Goal: Complete application form: Complete application form

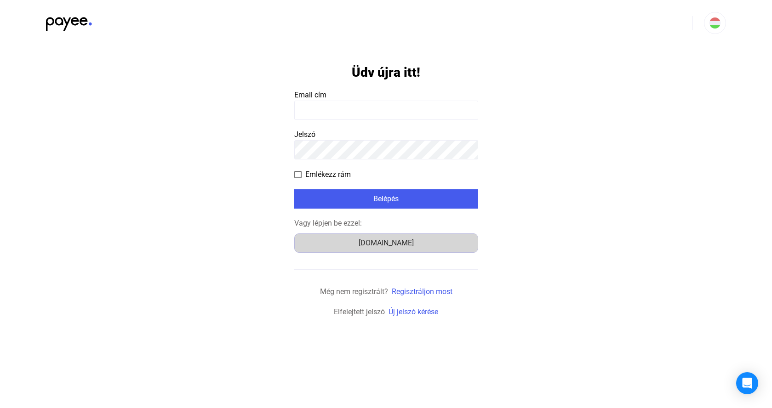
click at [385, 242] on div "[DOMAIN_NAME]" at bounding box center [387, 243] width 178 height 11
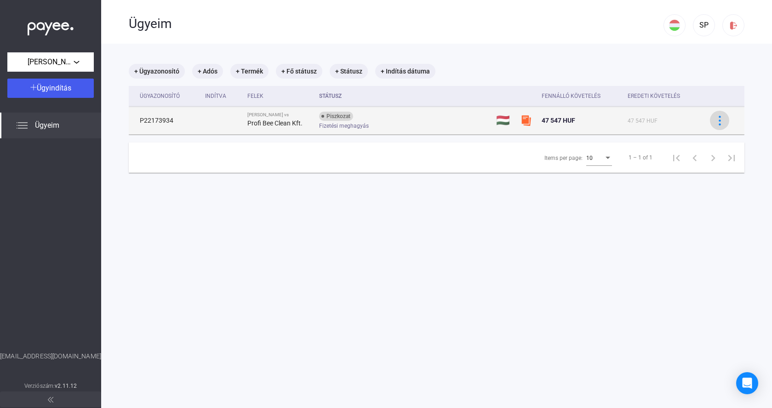
click at [715, 120] on img at bounding box center [720, 121] width 10 height 10
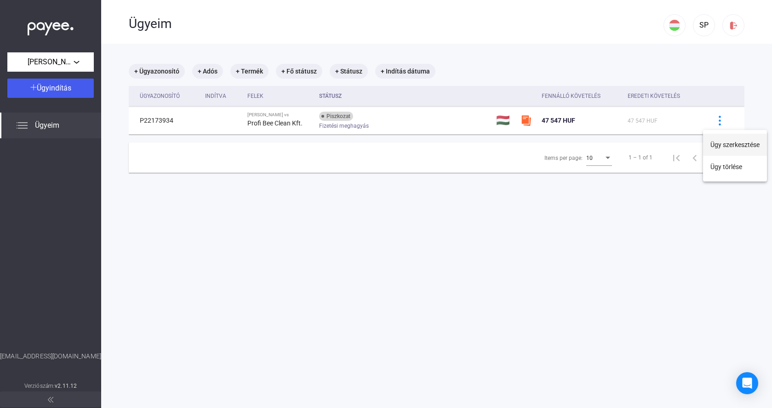
click at [717, 146] on button "Ügy szerkesztése" at bounding box center [735, 145] width 64 height 22
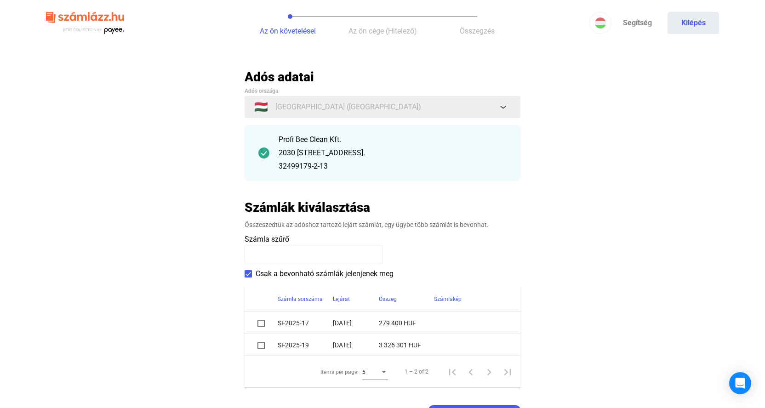
scroll to position [92, 0]
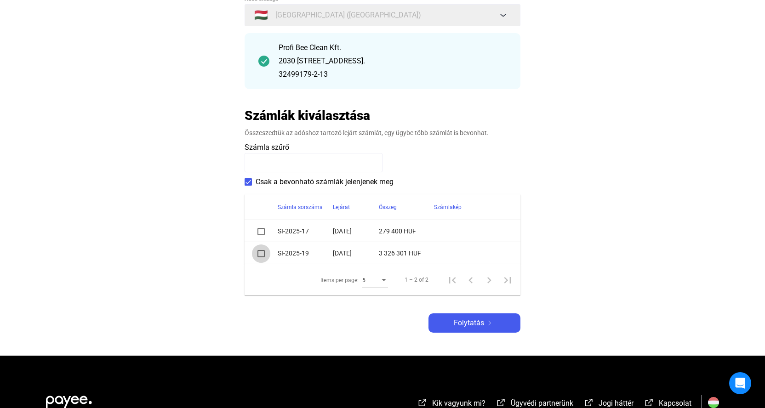
click at [261, 254] on span at bounding box center [261, 253] width 7 height 7
click at [481, 322] on span "Folytatás" at bounding box center [469, 323] width 30 height 11
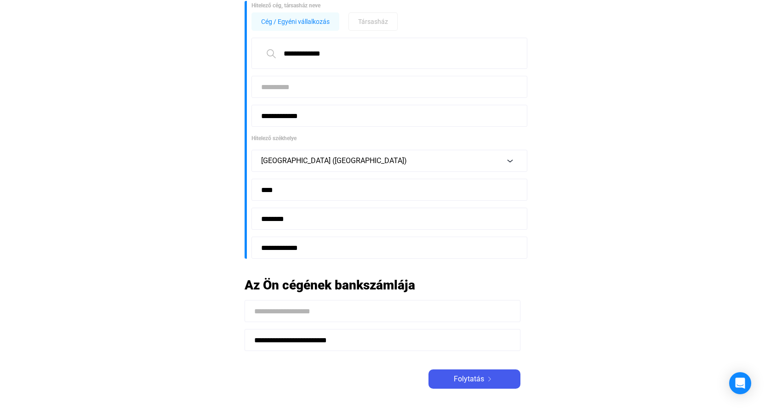
scroll to position [92, 0]
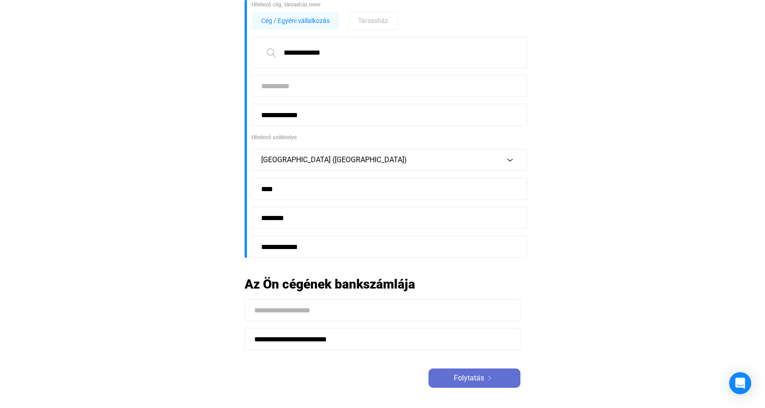
click at [471, 376] on span "Folytatás" at bounding box center [469, 378] width 30 height 11
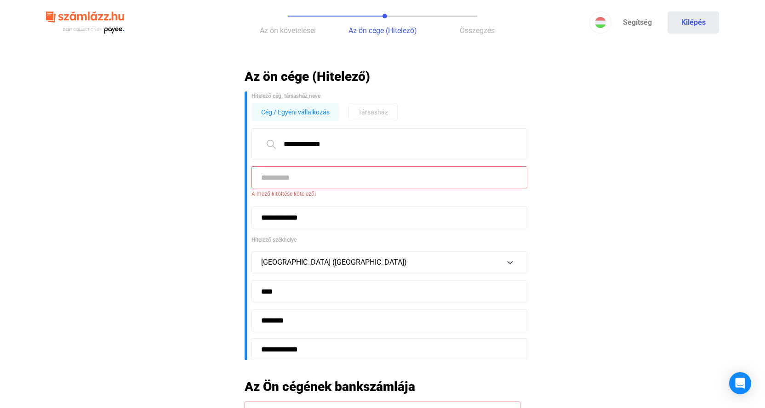
scroll to position [0, 0]
click at [293, 114] on span "Cég / Egyéni vállalkozás" at bounding box center [295, 112] width 69 height 11
click at [266, 175] on input at bounding box center [390, 178] width 276 height 22
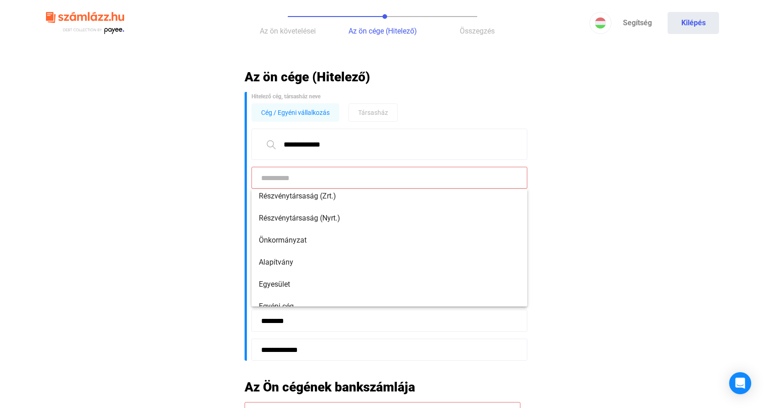
scroll to position [138, 0]
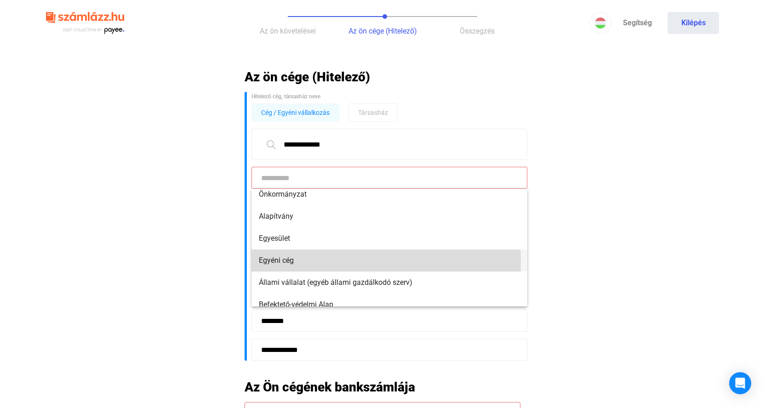
click at [285, 263] on span "Egyéni cég" at bounding box center [389, 260] width 261 height 11
type input "**********"
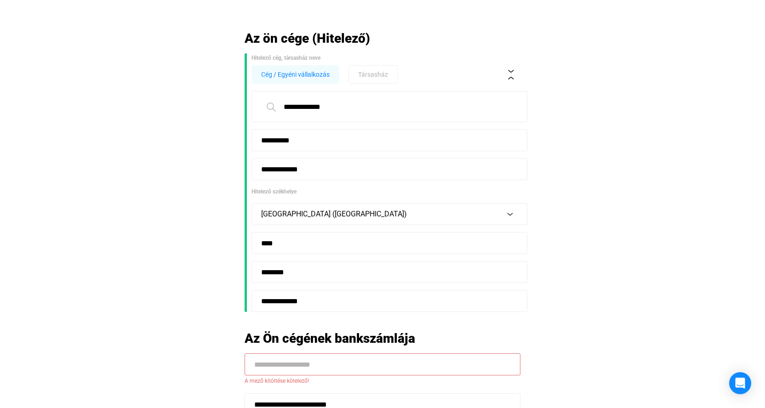
scroll to position [92, 0]
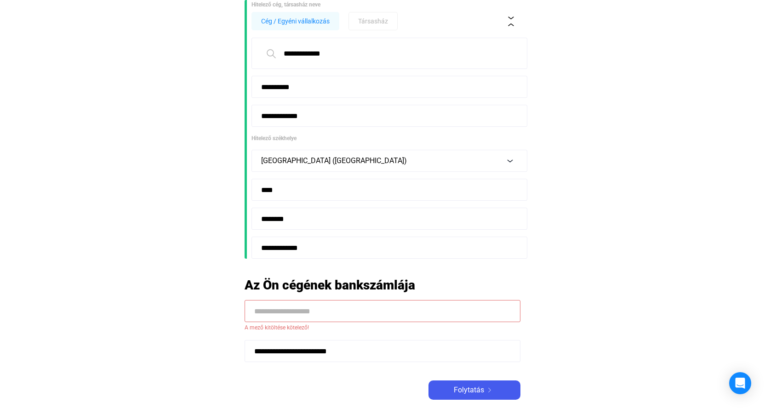
drag, startPoint x: 254, startPoint y: 351, endPoint x: 367, endPoint y: 351, distance: 112.7
click at [367, 351] on input "**********" at bounding box center [383, 351] width 276 height 22
click at [257, 309] on input at bounding box center [383, 311] width 276 height 22
paste input "**********"
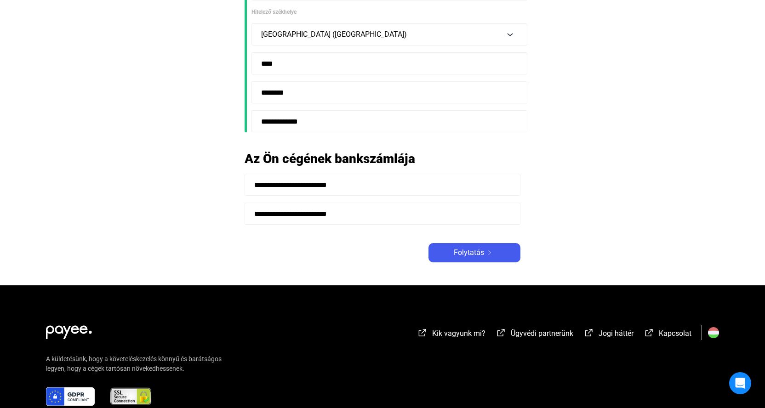
scroll to position [138, 0]
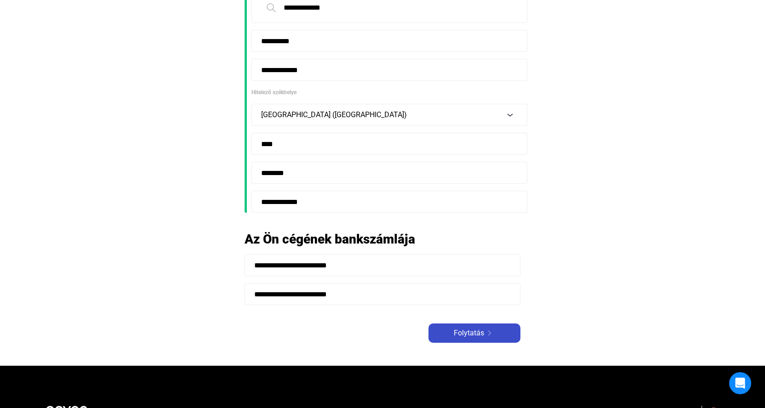
type input "**********"
click at [466, 334] on span "Folytatás" at bounding box center [469, 333] width 30 height 11
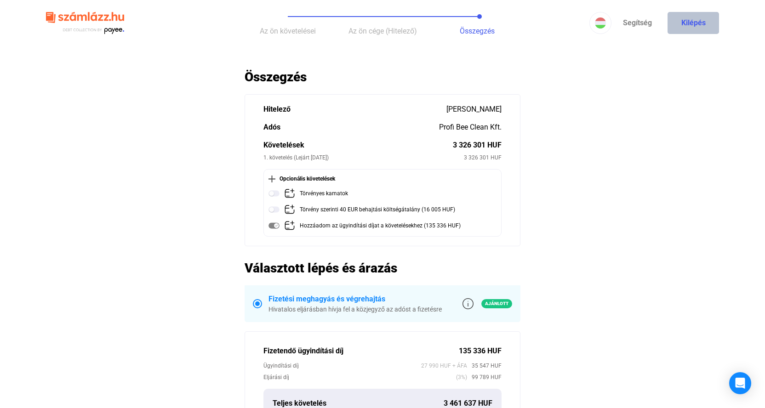
click at [695, 23] on button "Kilépés" at bounding box center [694, 23] width 52 height 22
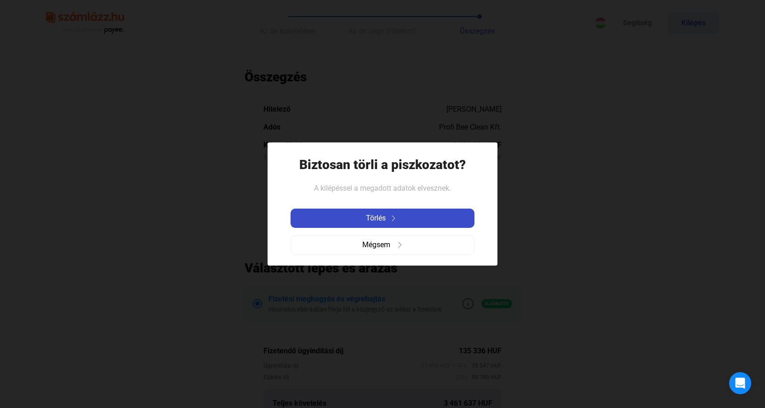
click at [381, 218] on span "Törlés" at bounding box center [376, 218] width 20 height 11
